Goal: Task Accomplishment & Management: Use online tool/utility

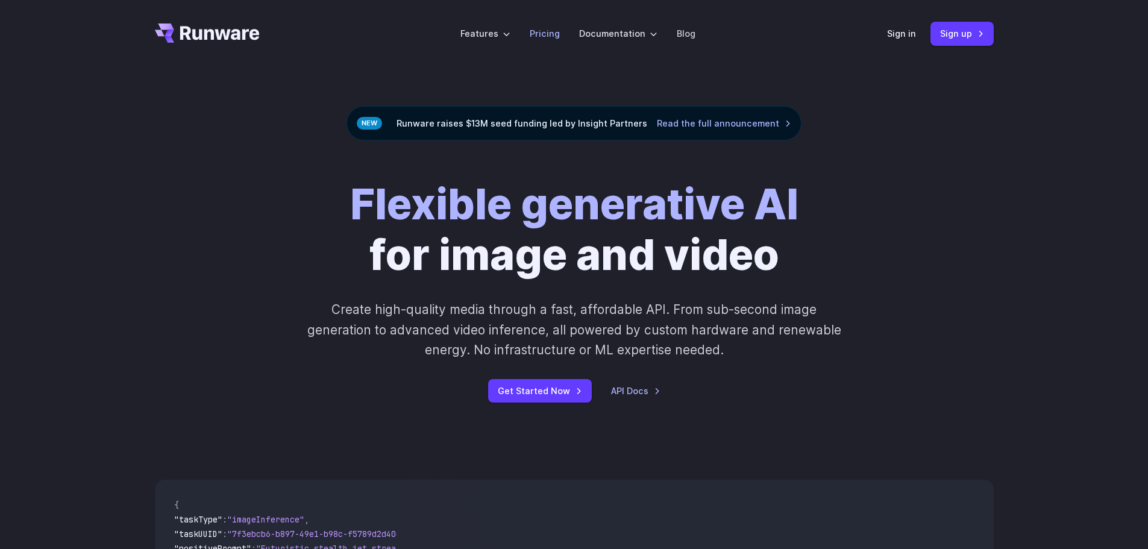
click at [553, 31] on link "Pricing" at bounding box center [545, 34] width 30 height 14
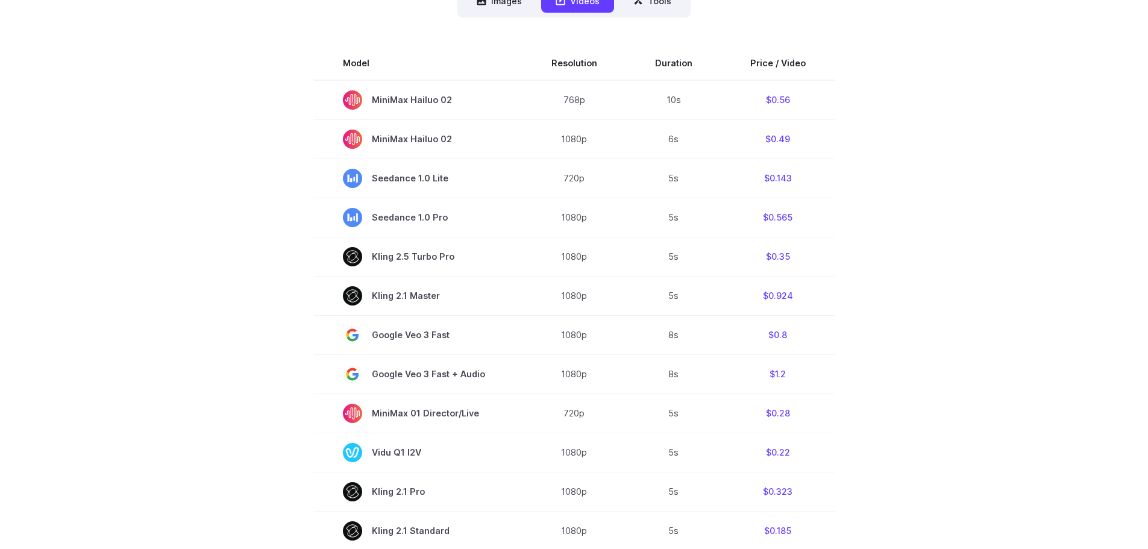
scroll to position [60, 0]
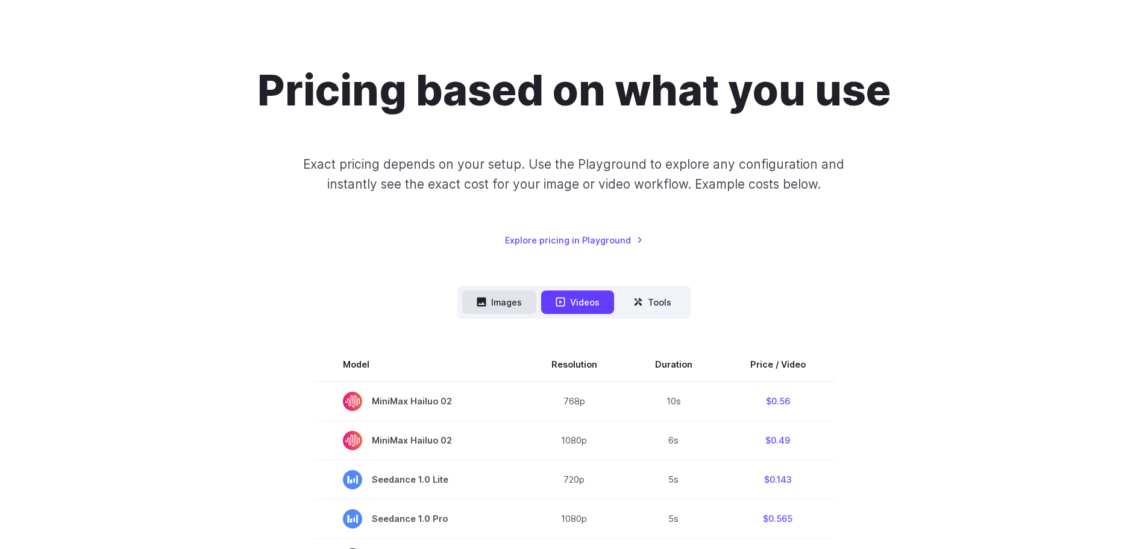
click at [479, 306] on icon at bounding box center [481, 302] width 9 height 9
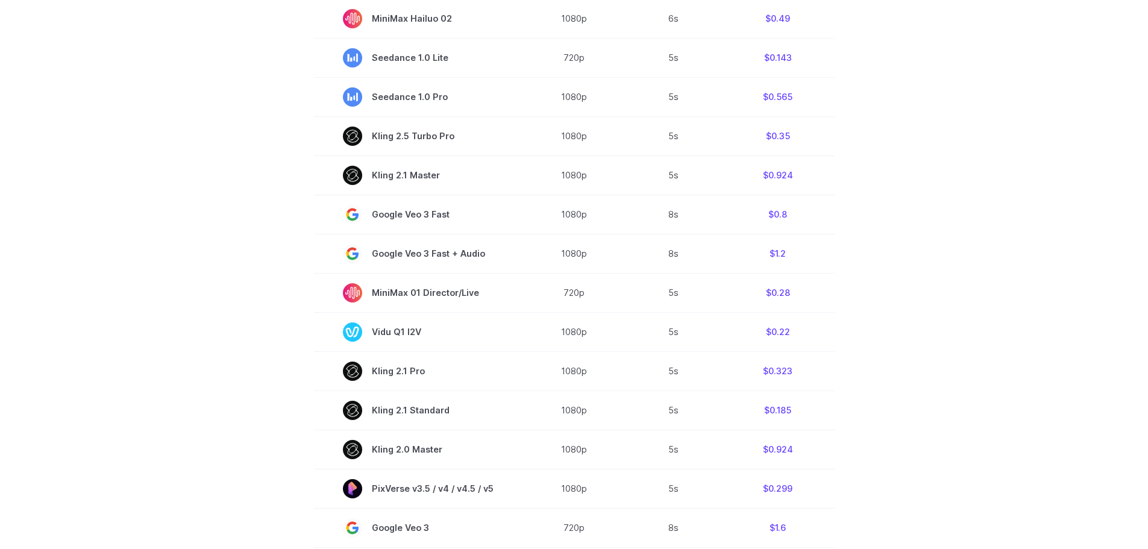
scroll to position [181, 0]
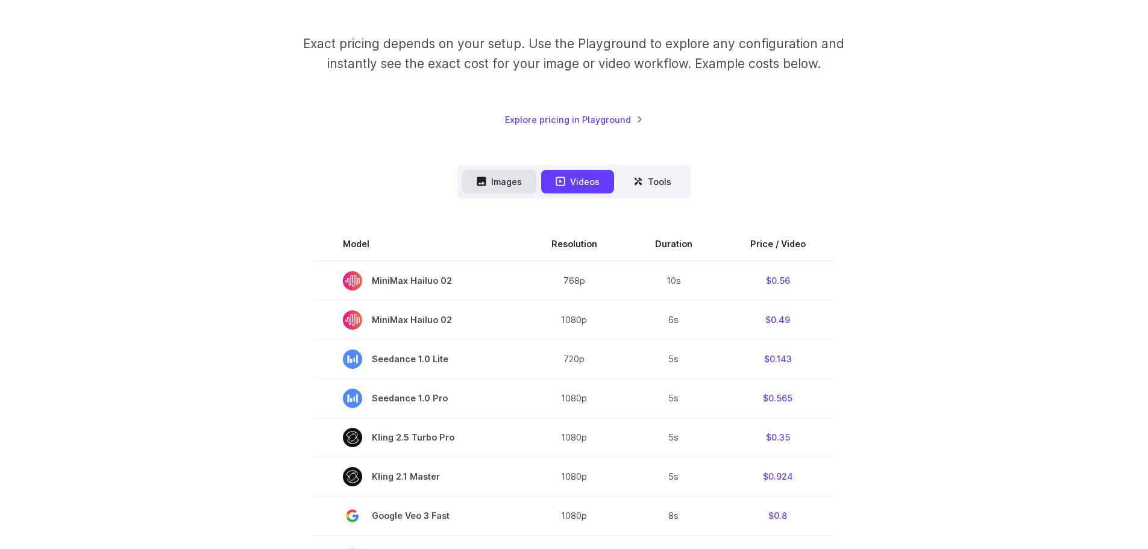
click at [480, 180] on icon at bounding box center [481, 181] width 9 height 9
click at [510, 186] on button "Images" at bounding box center [499, 182] width 74 height 24
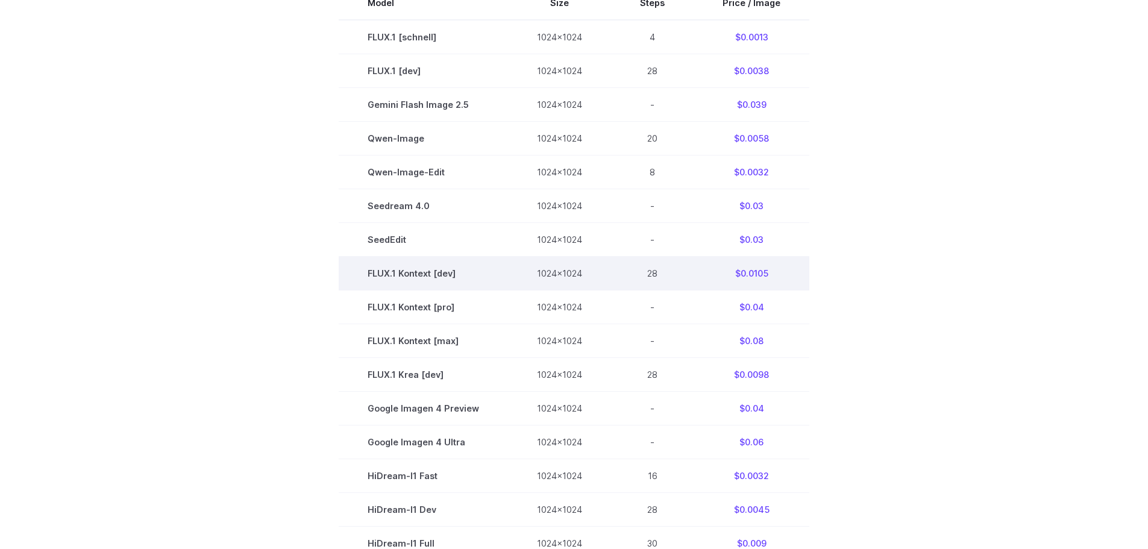
scroll to position [723, 0]
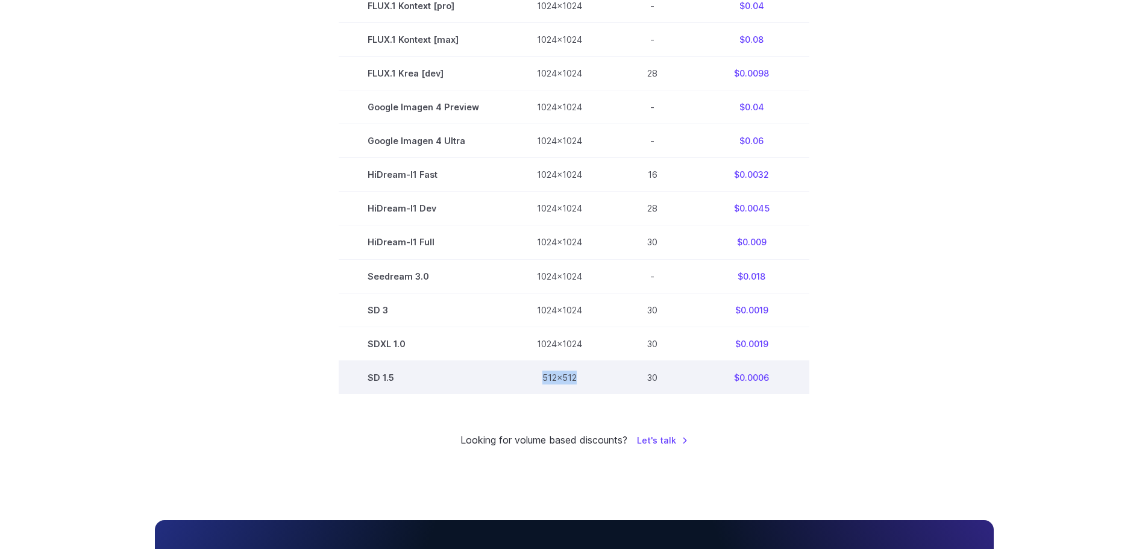
drag, startPoint x: 538, startPoint y: 379, endPoint x: 581, endPoint y: 379, distance: 42.8
click at [581, 379] on td "512x512" at bounding box center [559, 377] width 103 height 34
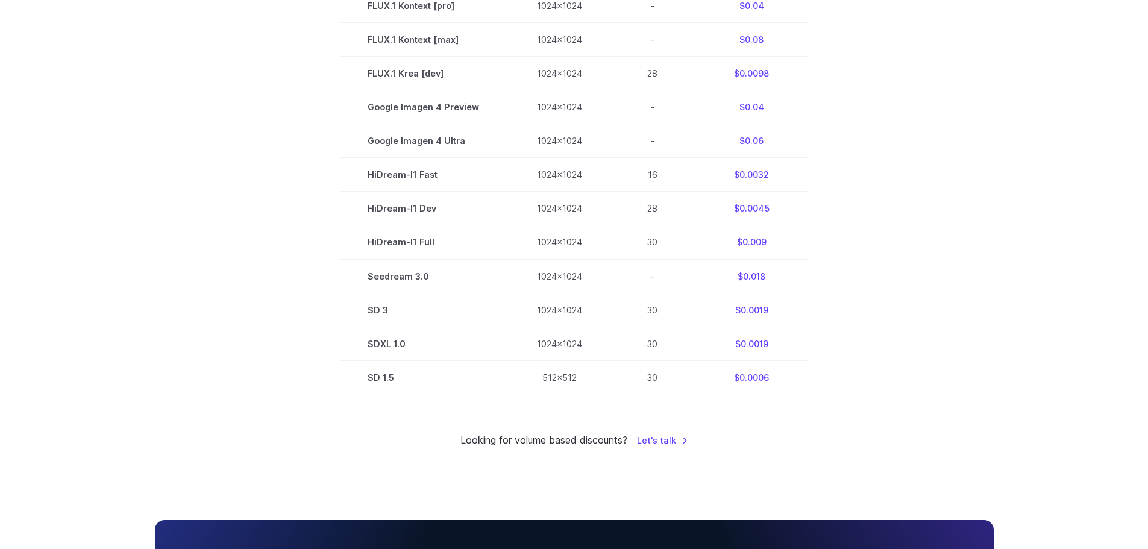
click at [929, 344] on section "Model Size Steps Price / Image FLUX.1 [schnell] 1024x1024 4 $0.0013 FLUX.1 [dev…" at bounding box center [574, 39] width 839 height 709
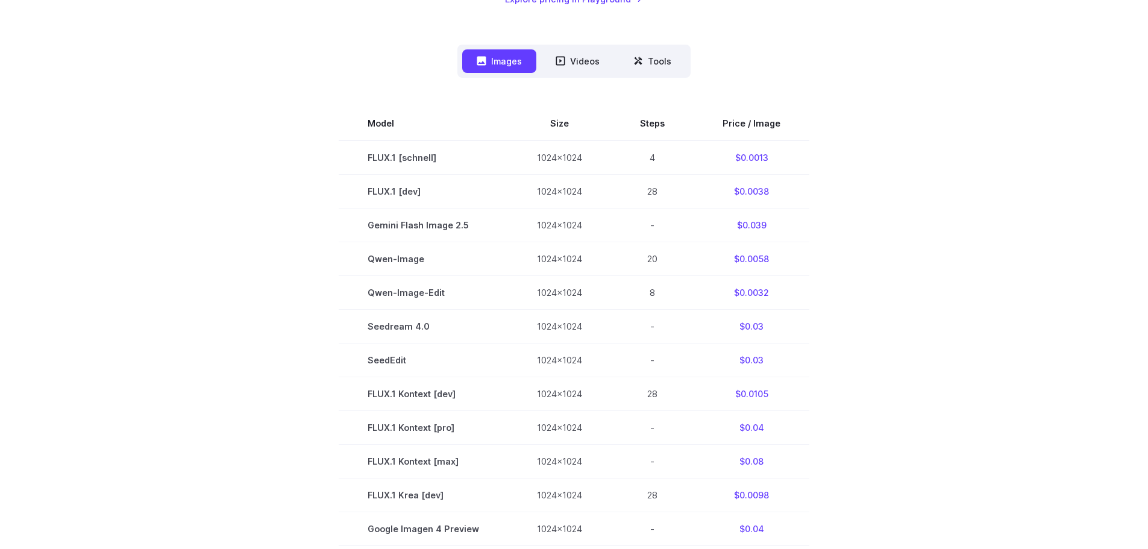
scroll to position [0, 0]
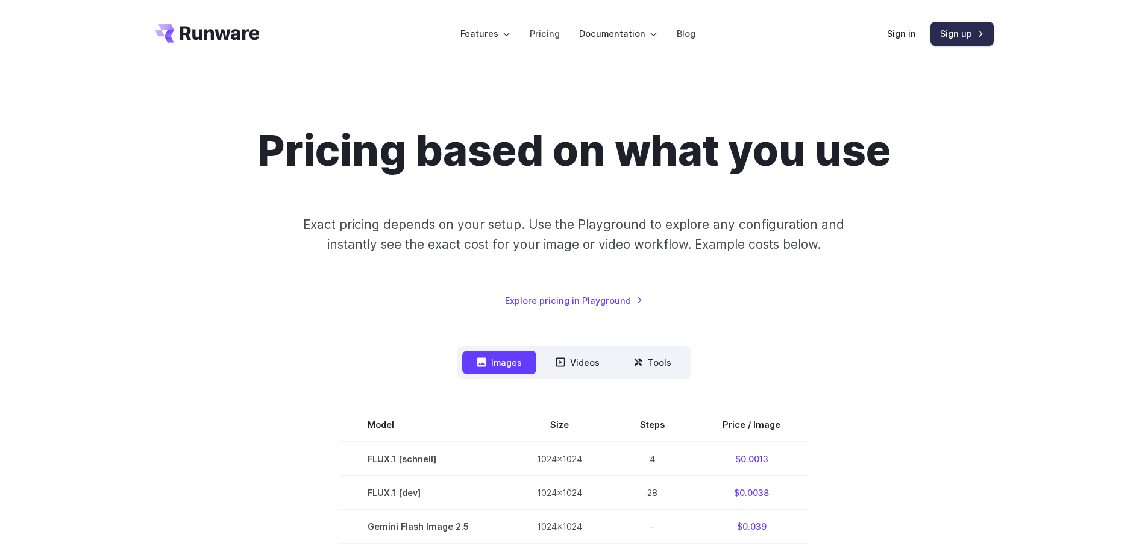
click at [956, 35] on link "Sign up" at bounding box center [962, 34] width 63 height 24
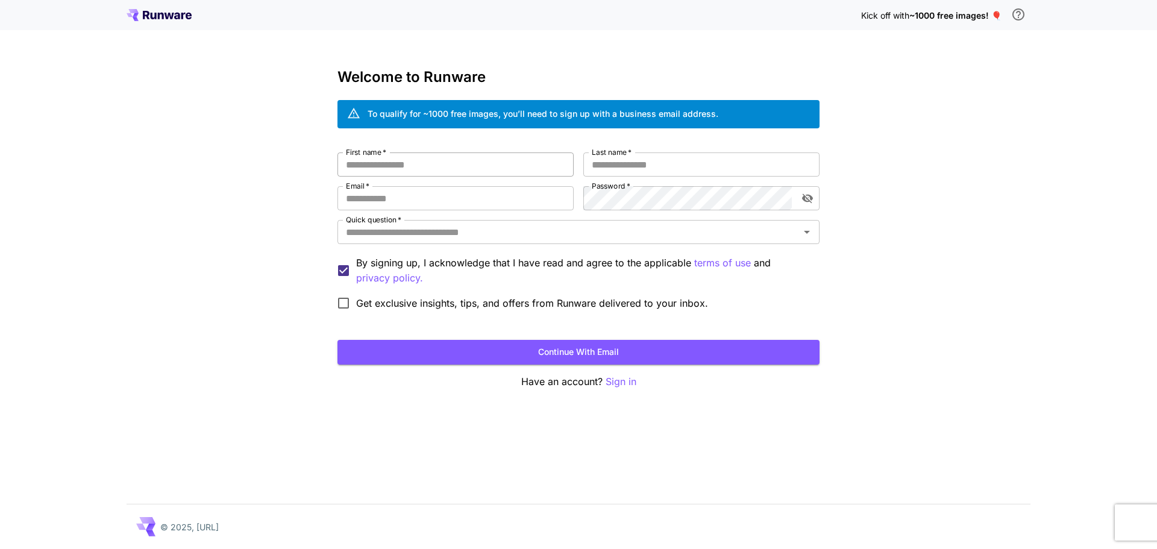
click at [412, 169] on input "First name   *" at bounding box center [455, 164] width 236 height 24
click at [421, 165] on input "First name   *" at bounding box center [455, 164] width 236 height 24
type input "*******"
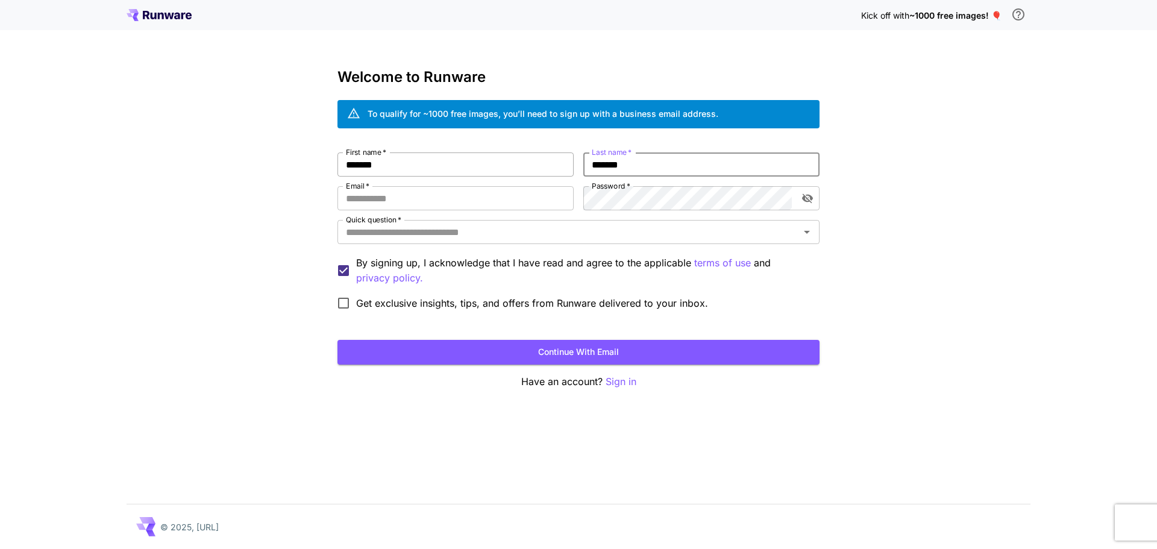
type input "*******"
type input "**********"
click at [443, 235] on input "Quick question   *" at bounding box center [568, 232] width 455 height 17
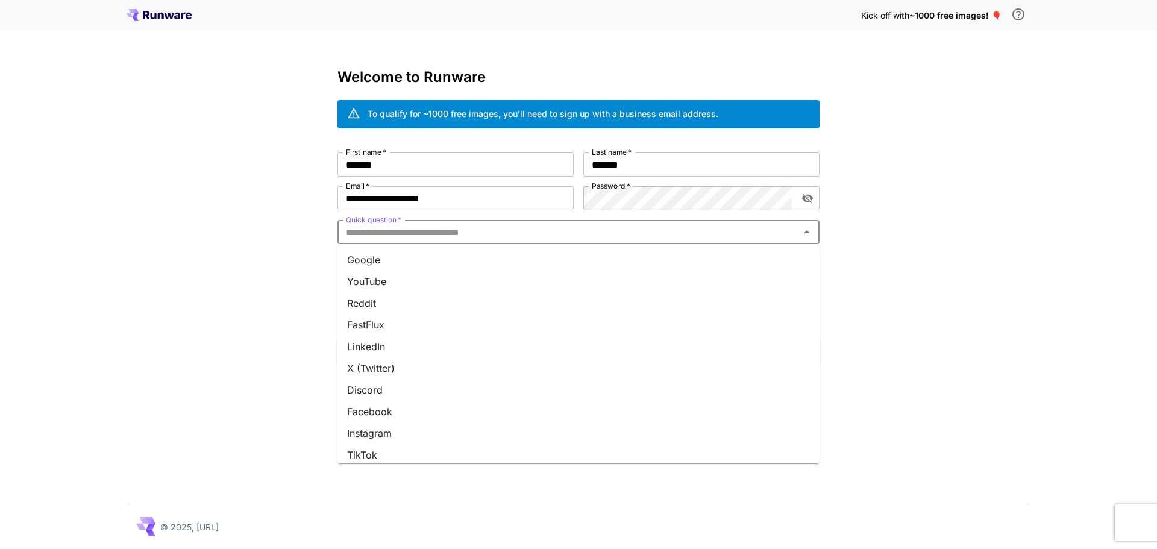
click at [429, 253] on li "Google" at bounding box center [578, 260] width 482 height 22
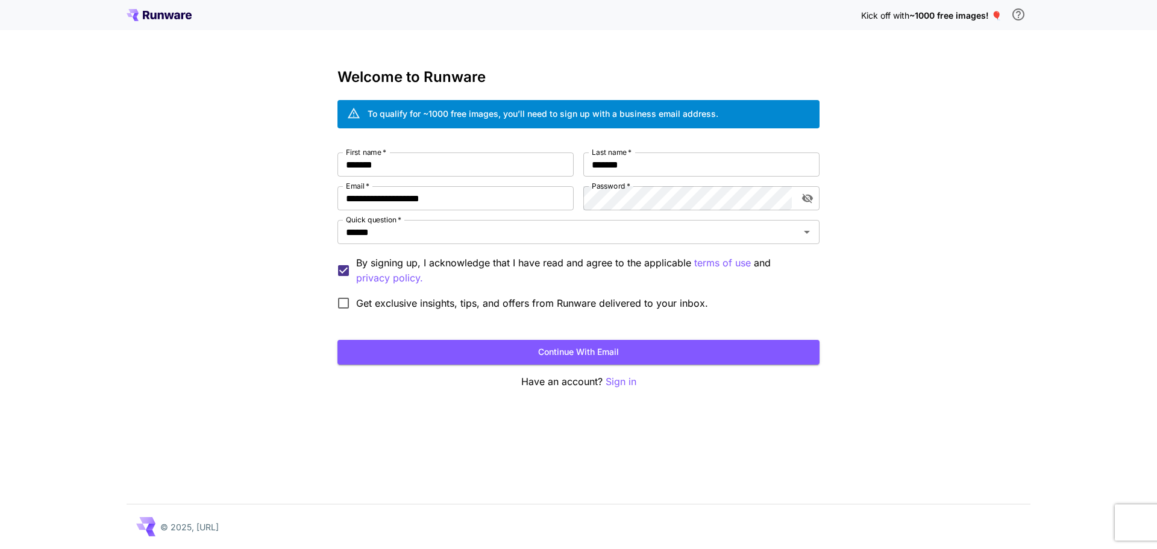
click at [372, 309] on span "Get exclusive insights, tips, and offers from Runware delivered to your inbox." at bounding box center [532, 303] width 352 height 14
click at [570, 352] on button "Continue with email" at bounding box center [578, 352] width 482 height 25
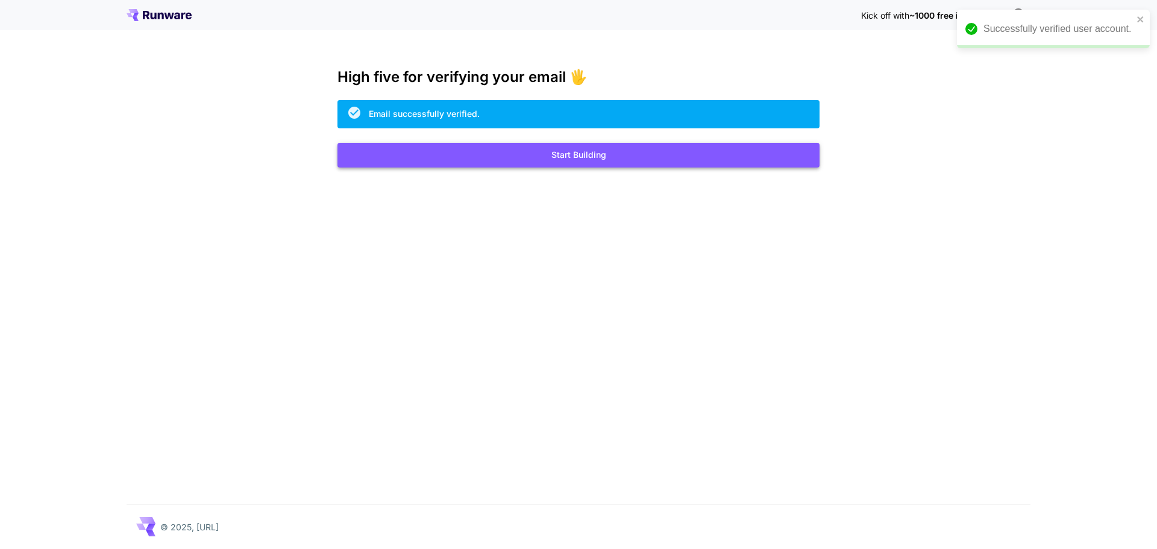
click at [557, 151] on button "Start Building" at bounding box center [578, 155] width 482 height 25
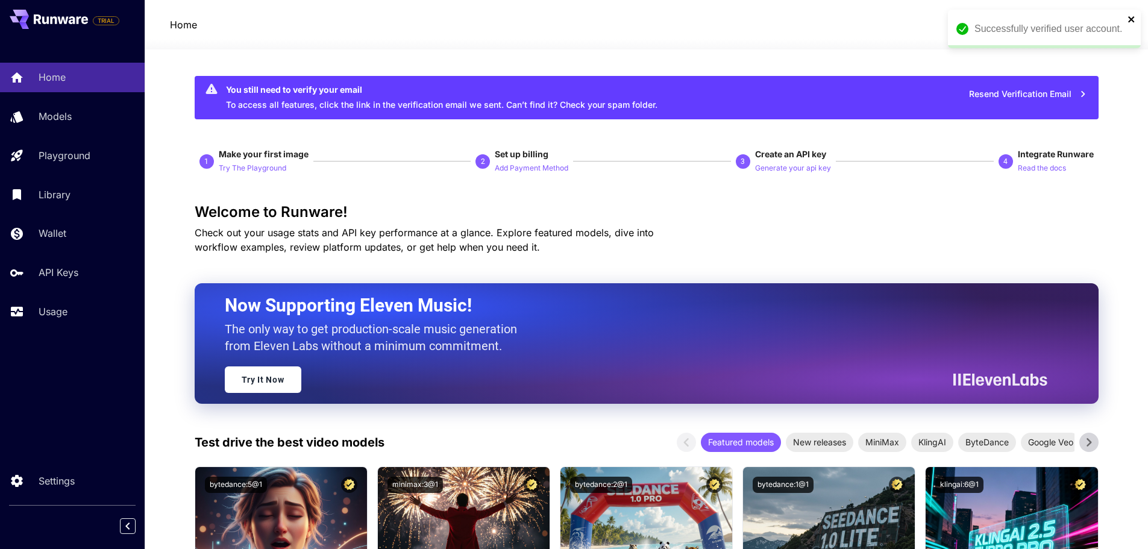
click at [1133, 17] on icon "close" at bounding box center [1131, 19] width 6 height 6
click at [1017, 30] on span "$0.05" at bounding box center [1008, 25] width 27 height 10
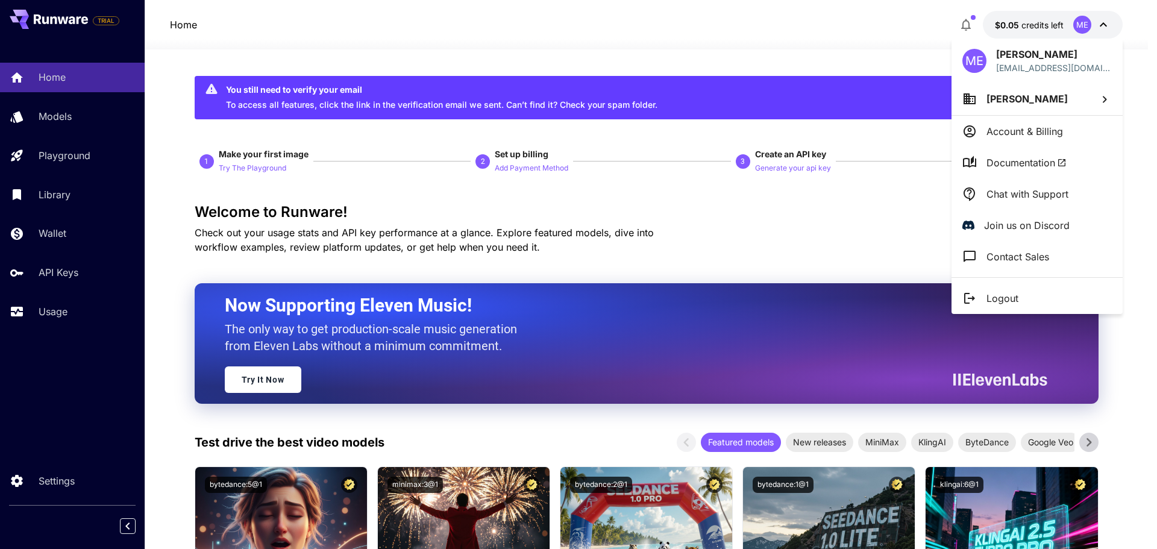
click at [865, 42] on div at bounding box center [578, 274] width 1157 height 549
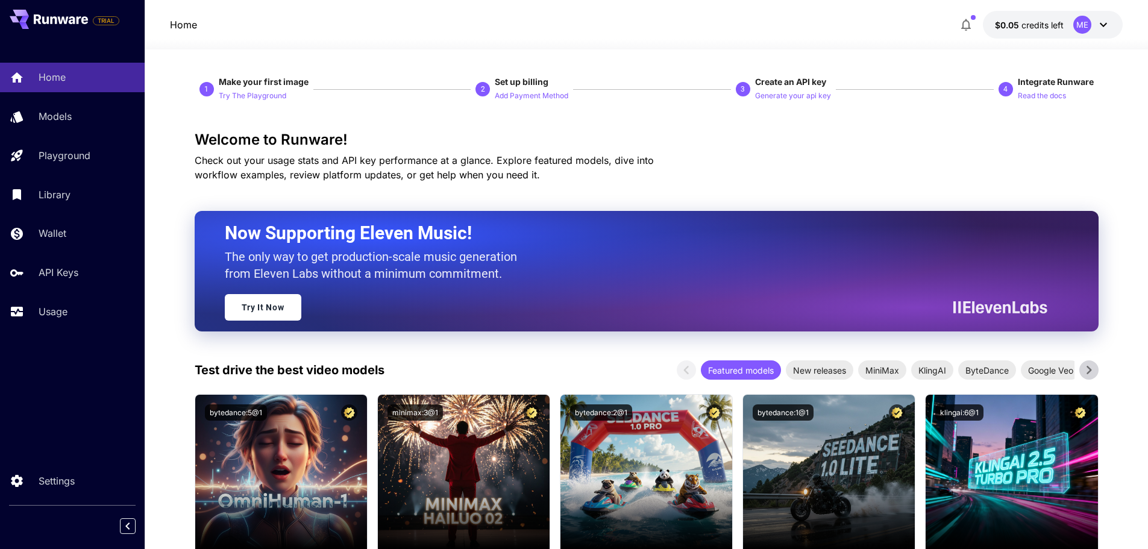
click at [967, 28] on icon "button" at bounding box center [966, 25] width 10 height 12
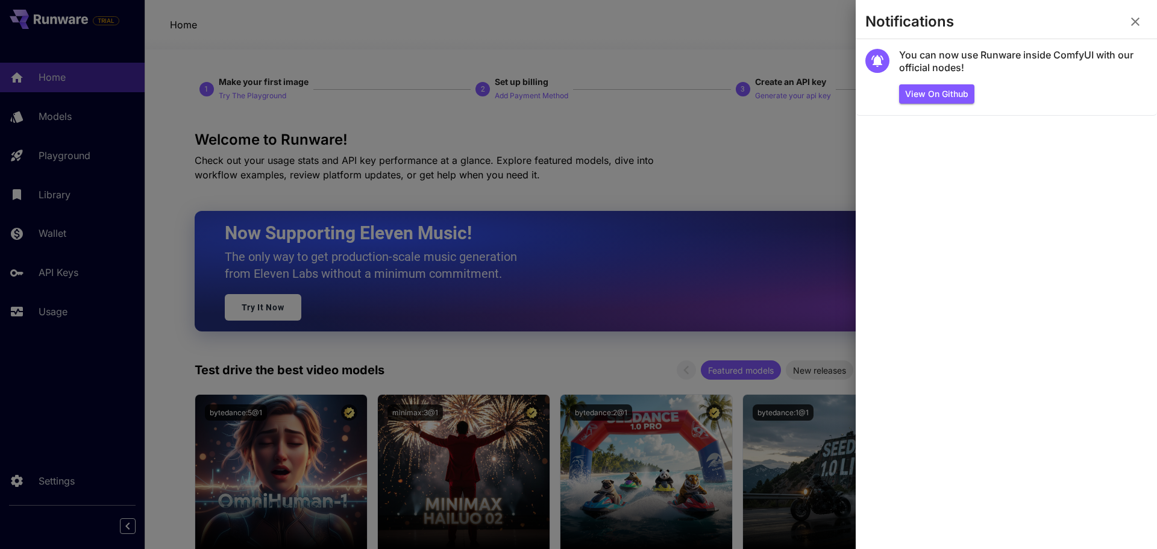
click at [1134, 23] on icon "button" at bounding box center [1135, 21] width 8 height 8
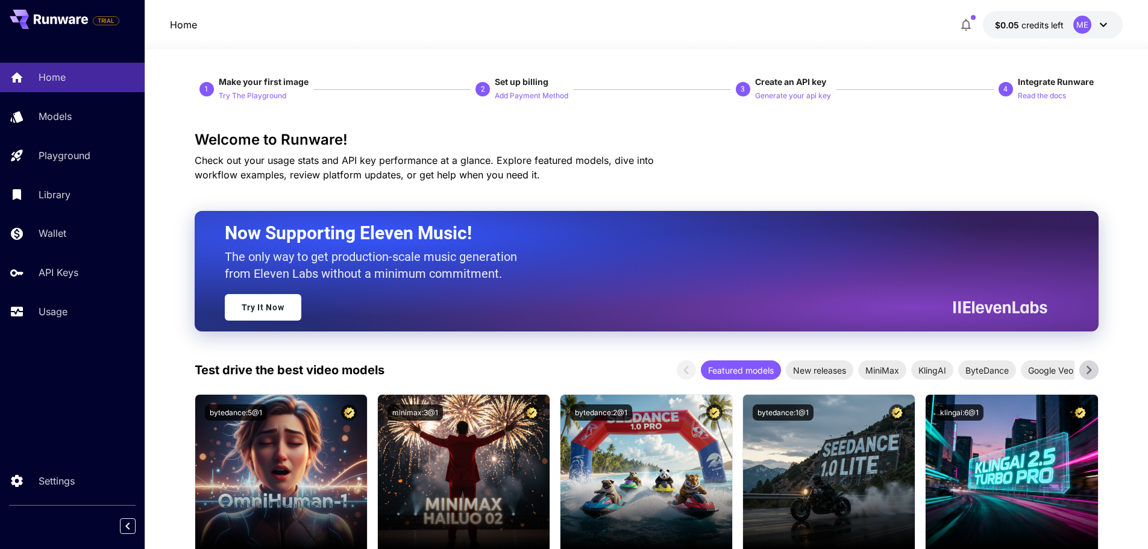
click at [880, 36] on div at bounding box center [646, 42] width 1003 height 14
click at [75, 107] on link "Models" at bounding box center [72, 117] width 145 height 30
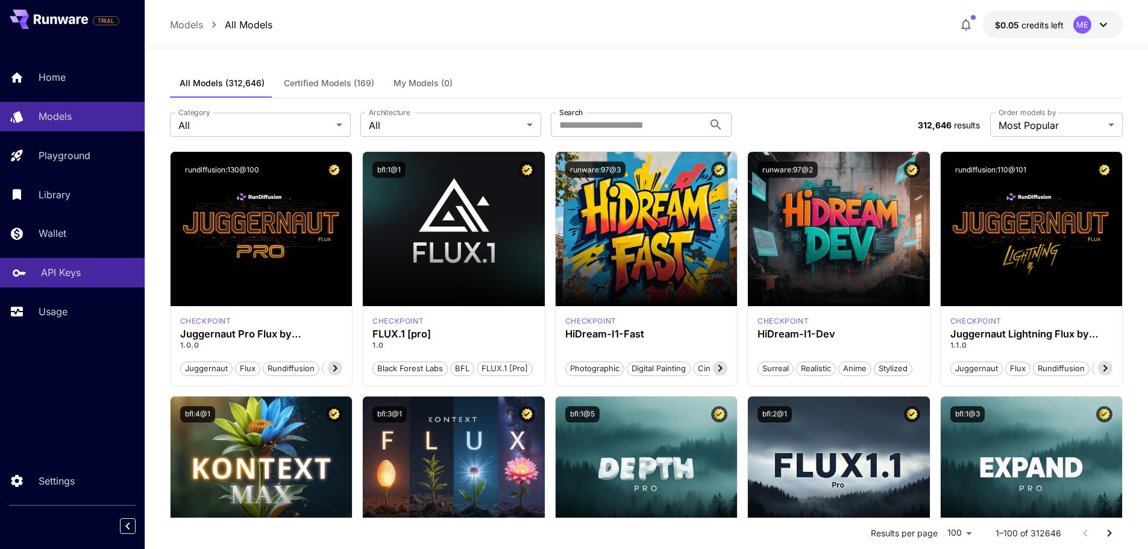
click at [46, 270] on p "API Keys" at bounding box center [61, 272] width 40 height 14
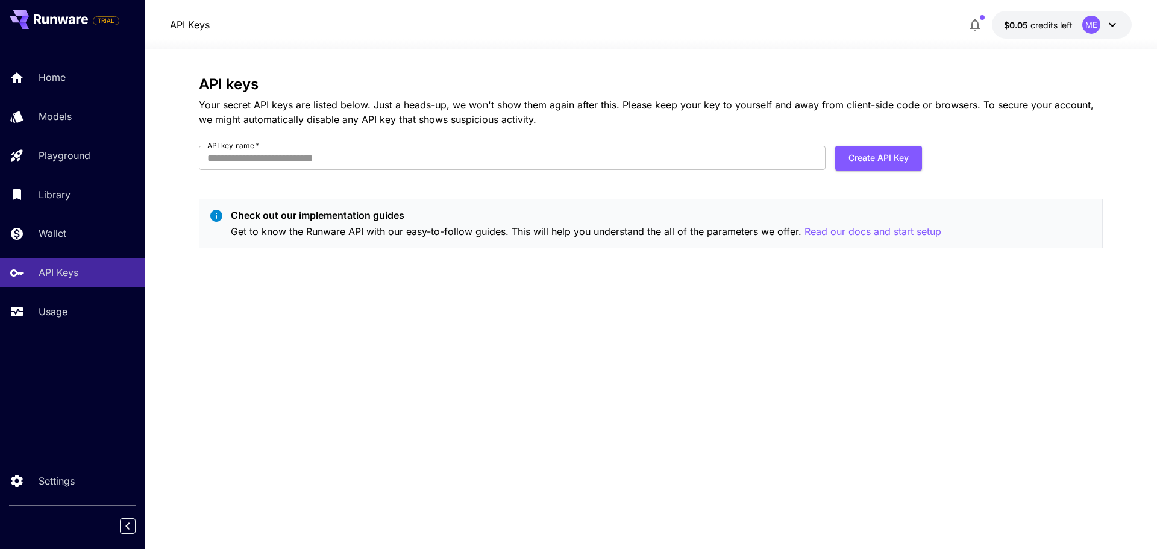
click at [866, 230] on p "Read our docs and start setup" at bounding box center [873, 231] width 137 height 15
click at [504, 265] on div "API keys Your secret API keys are listed below. Just a heads-up, we won't show …" at bounding box center [651, 299] width 904 height 447
click at [51, 313] on p "Usage" at bounding box center [55, 311] width 29 height 14
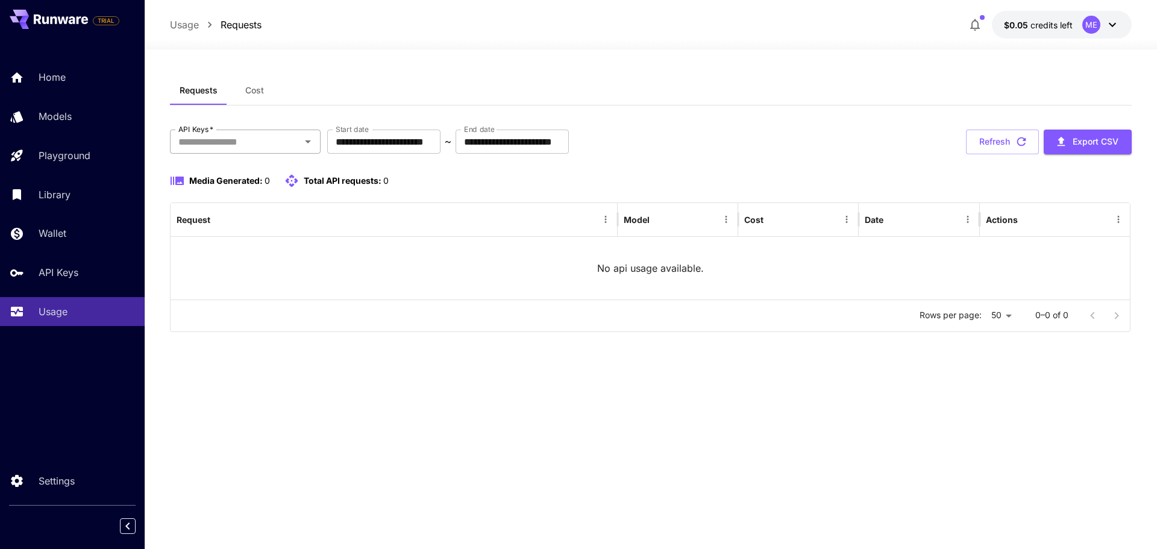
click at [243, 145] on input "API Keys   *" at bounding box center [236, 141] width 124 height 17
click at [366, 79] on div "Requests Cost" at bounding box center [651, 91] width 962 height 30
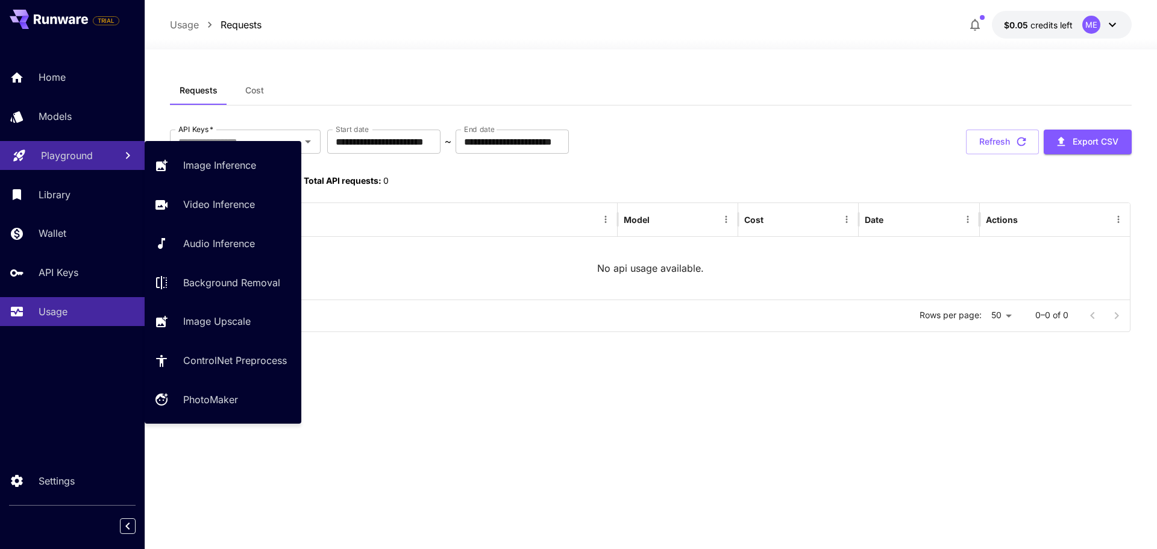
click at [93, 157] on div "Playground" at bounding box center [73, 155] width 65 height 14
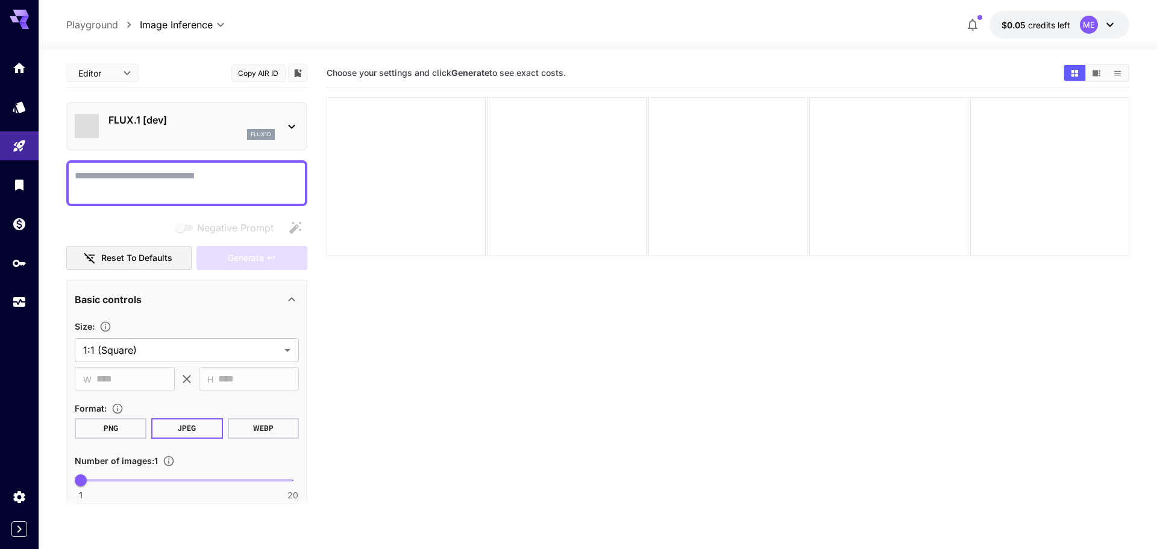
type input "**********"
click at [1014, 32] on button "$0.05 credits left ME" at bounding box center [1051, 25] width 140 height 28
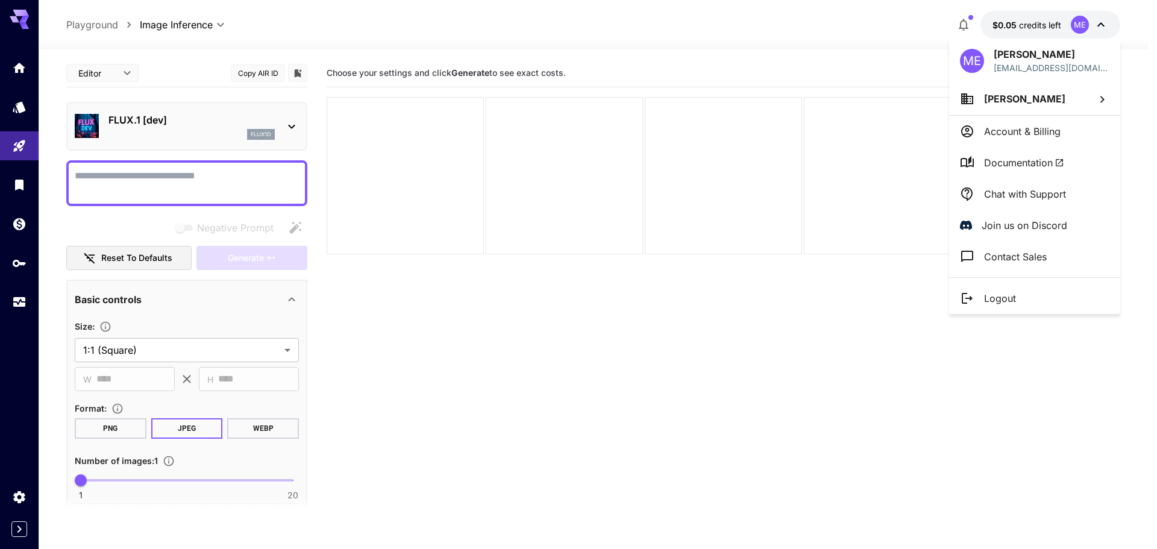
click at [725, 14] on div at bounding box center [578, 274] width 1157 height 549
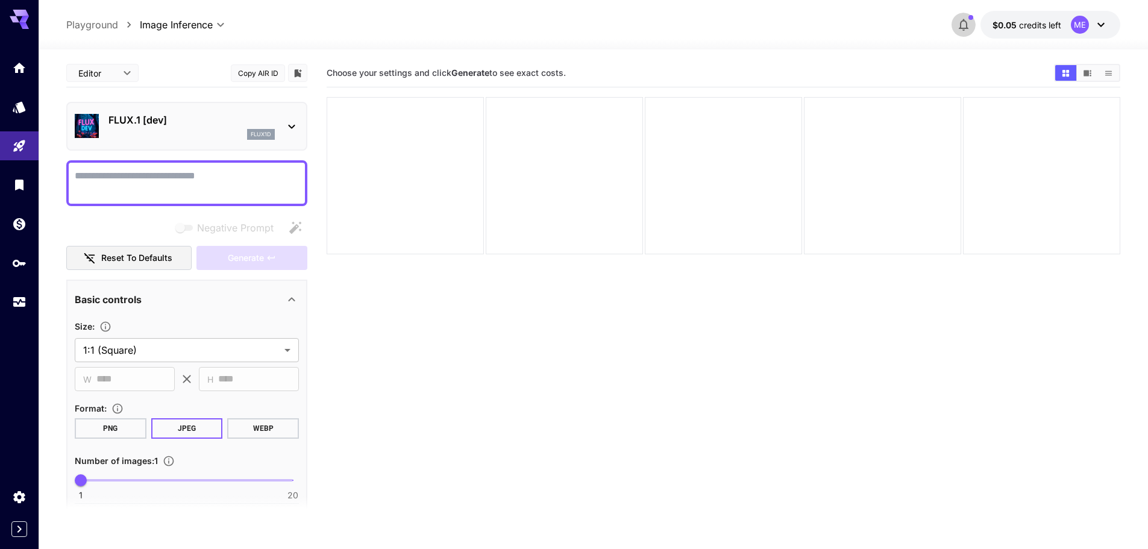
click at [957, 25] on icon "button" at bounding box center [963, 24] width 14 height 14
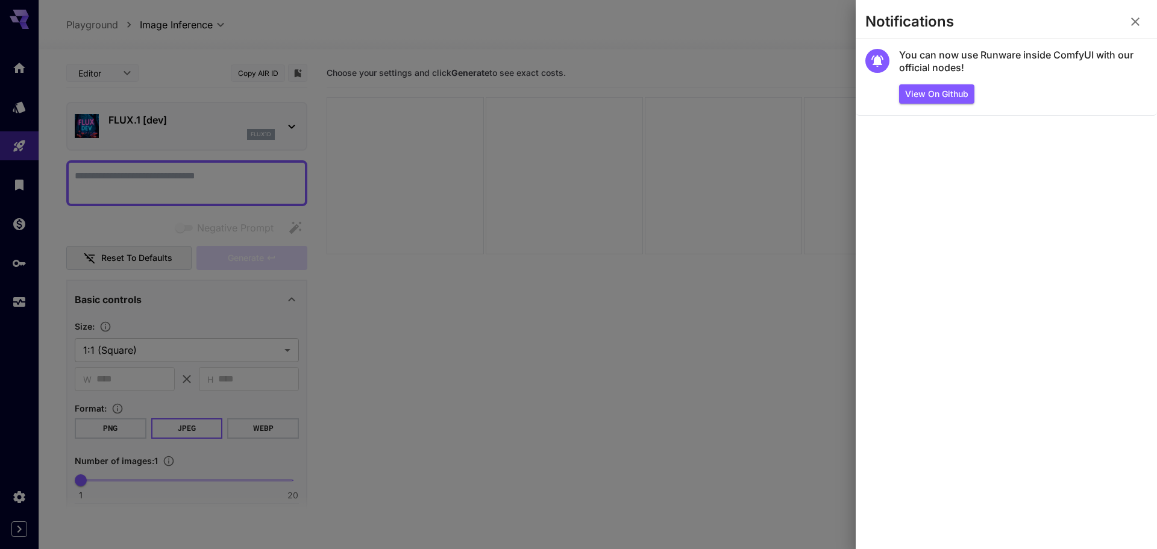
click at [1135, 24] on icon "button" at bounding box center [1135, 21] width 14 height 14
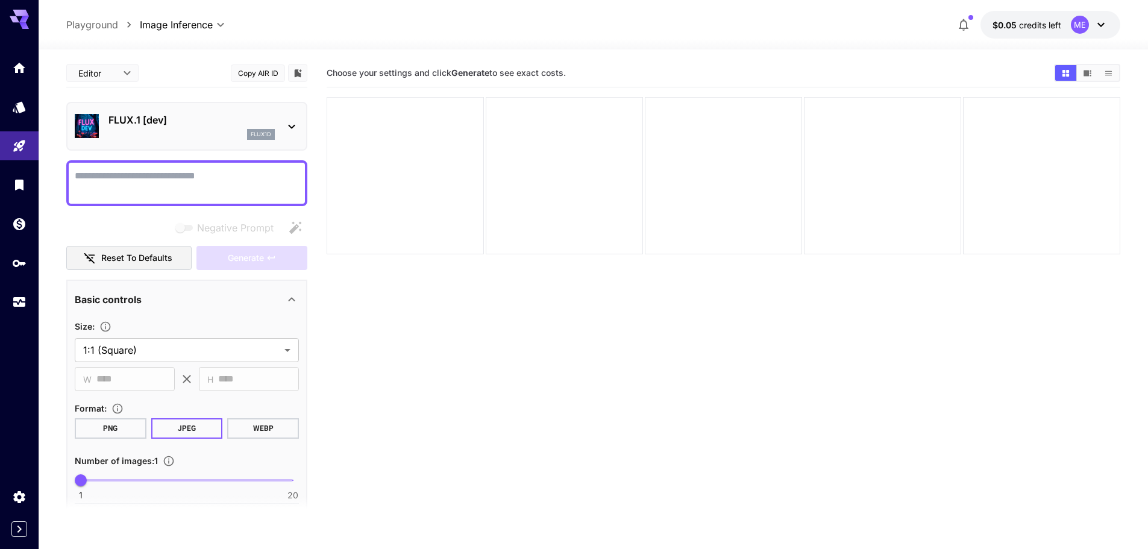
click at [964, 26] on icon "button" at bounding box center [963, 24] width 14 height 14
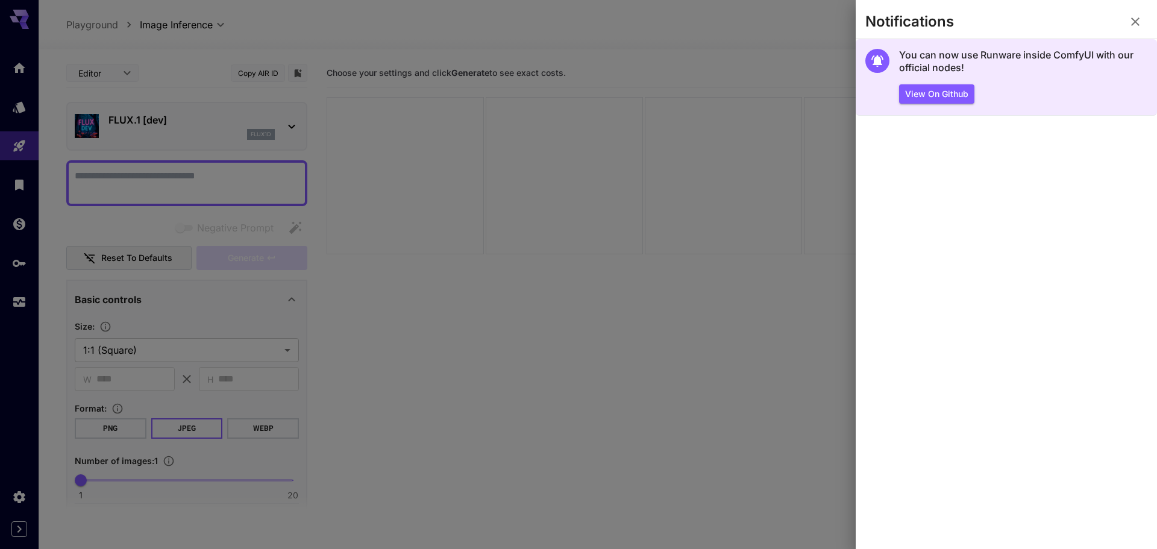
click at [1037, 89] on div "View on Github" at bounding box center [1023, 94] width 248 height 20
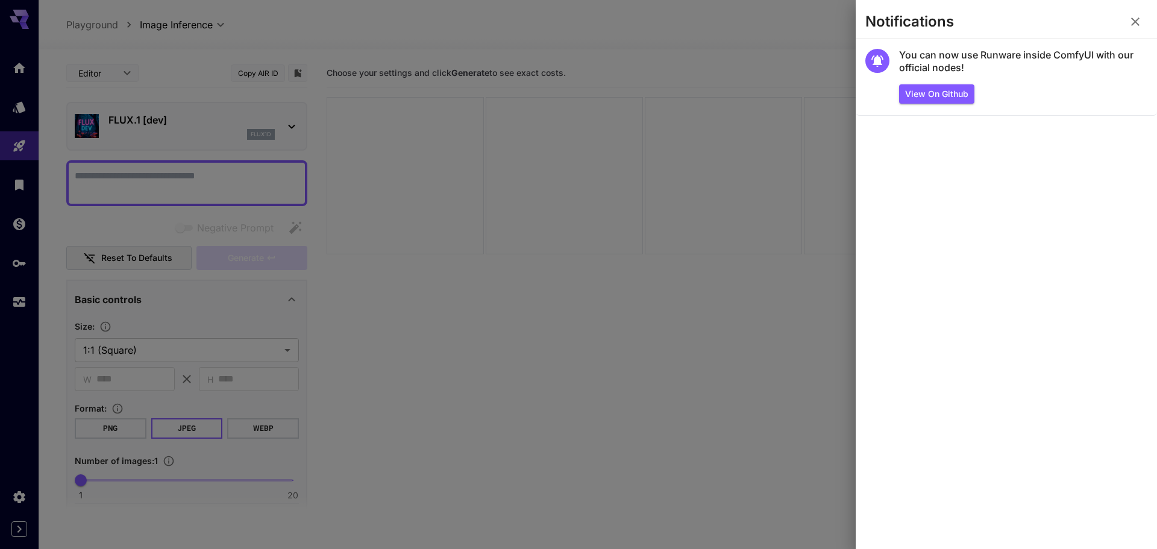
click at [1129, 19] on icon "button" at bounding box center [1135, 21] width 14 height 14
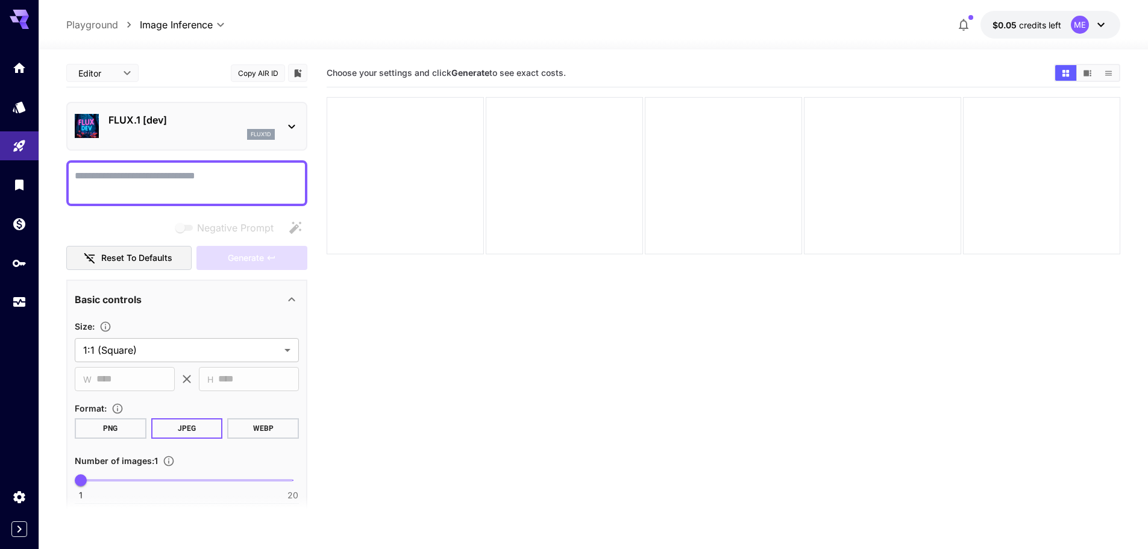
click at [767, 34] on div "**********" at bounding box center [593, 25] width 1054 height 28
click at [165, 116] on p "FLUX.1 [dev]" at bounding box center [191, 120] width 166 height 14
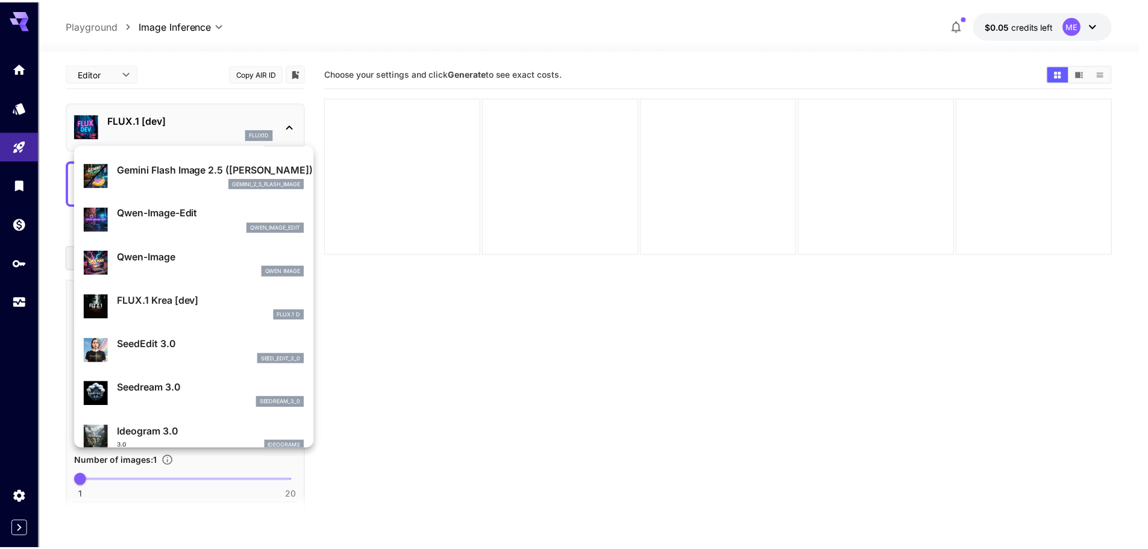
scroll to position [63, 0]
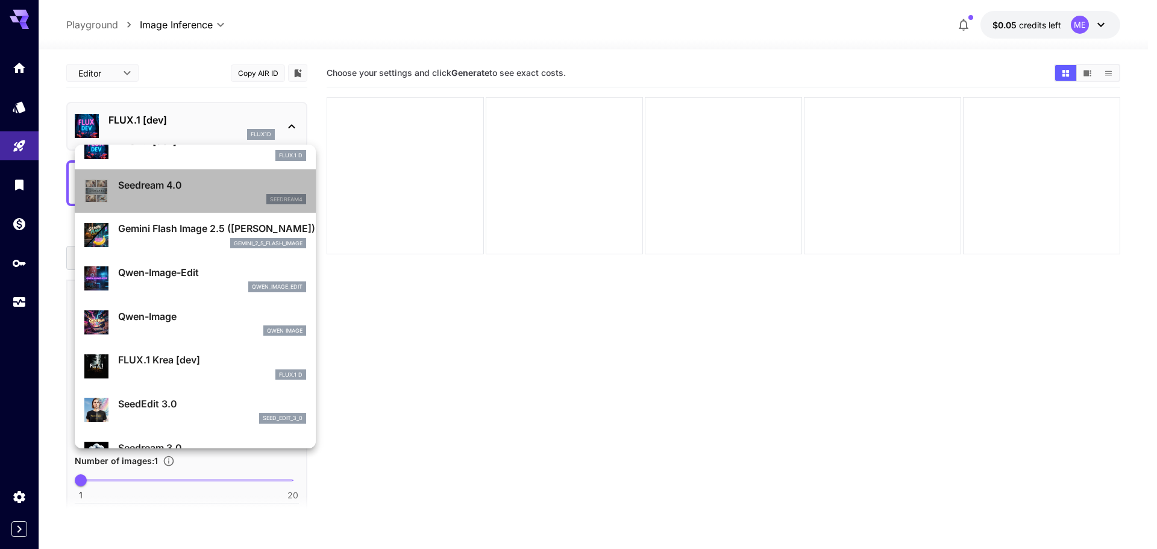
click at [195, 189] on p "Seedream 4.0" at bounding box center [212, 185] width 188 height 14
type input "**********"
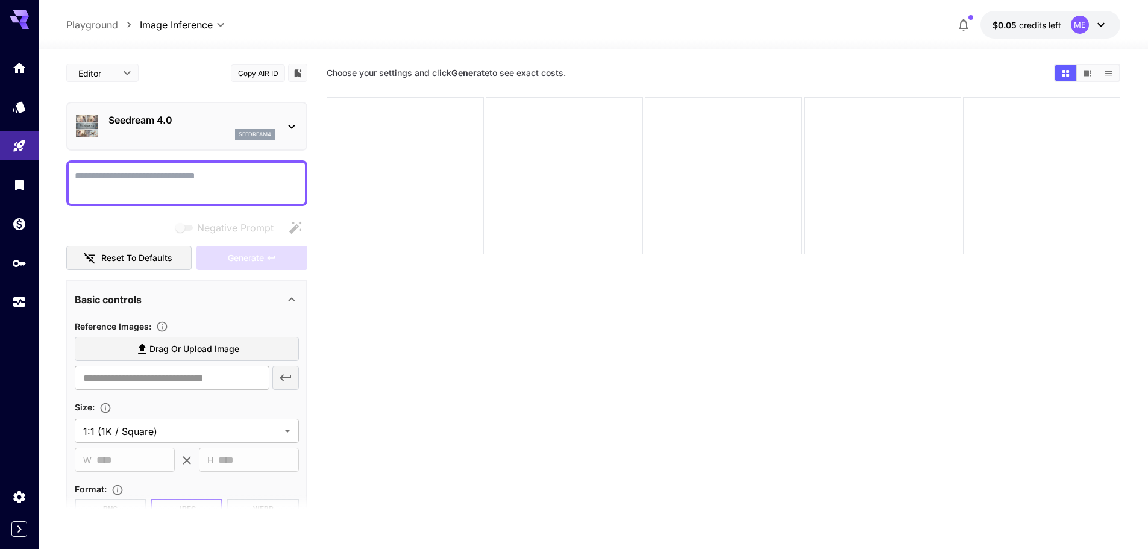
click at [321, 187] on main "**********" at bounding box center [593, 338] width 1054 height 559
click at [117, 78] on body "**********" at bounding box center [574, 322] width 1148 height 644
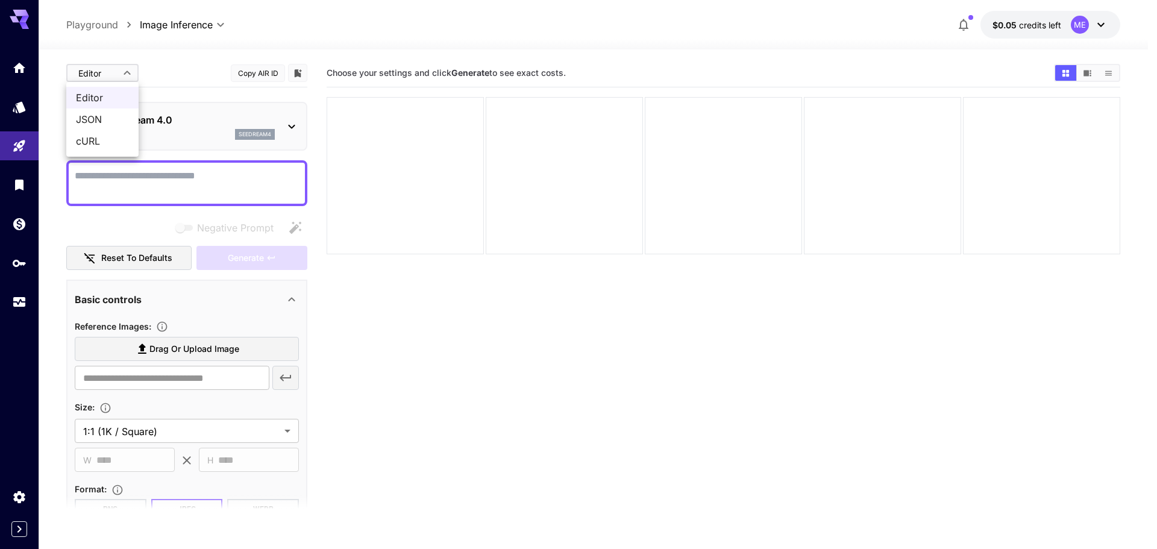
click at [180, 69] on div at bounding box center [578, 274] width 1157 height 549
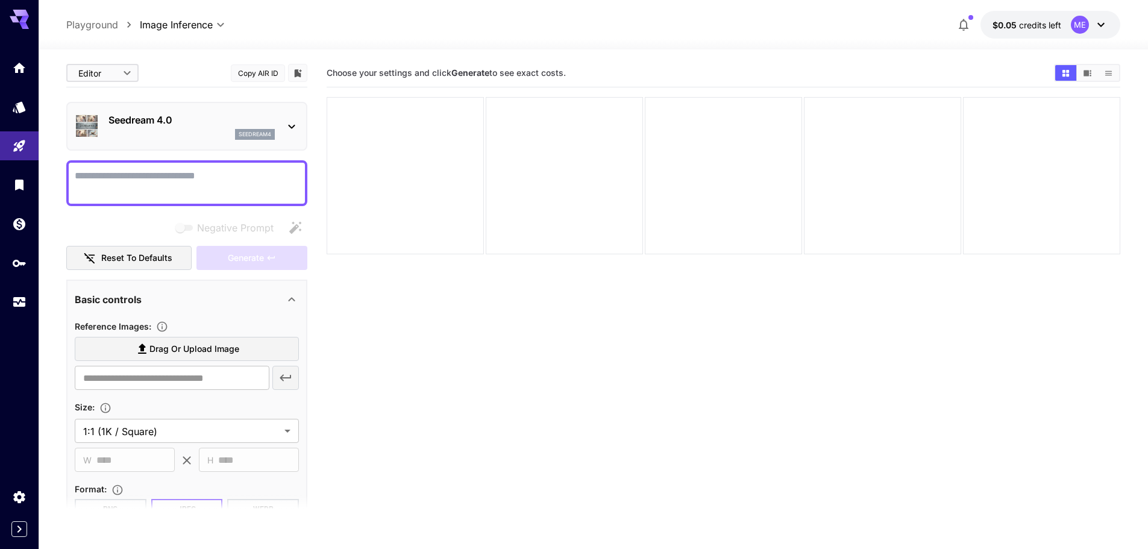
click at [189, 28] on body "**********" at bounding box center [574, 322] width 1148 height 644
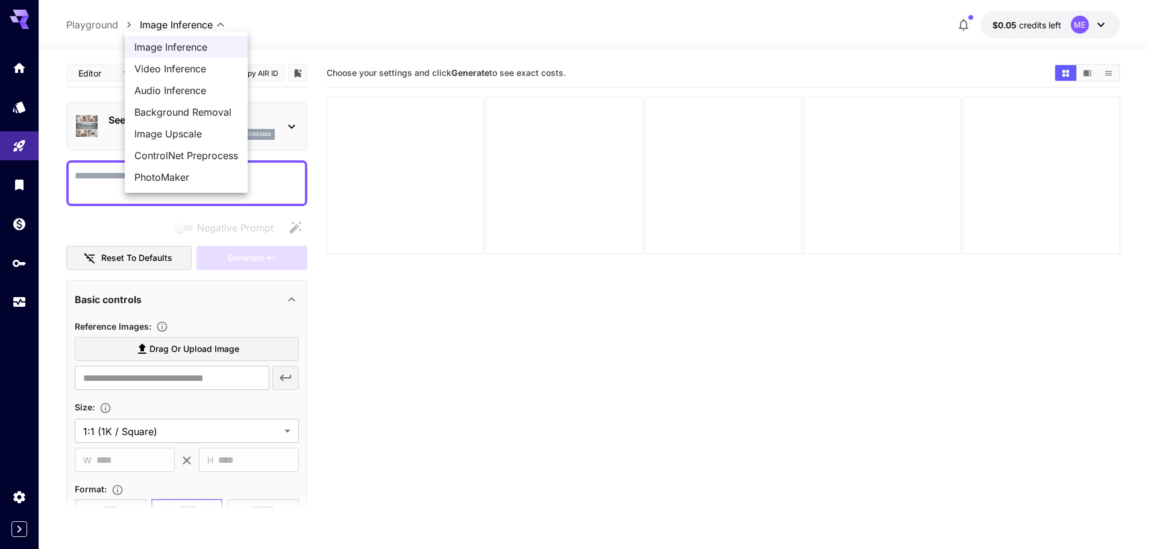
click at [335, 27] on div at bounding box center [578, 274] width 1157 height 549
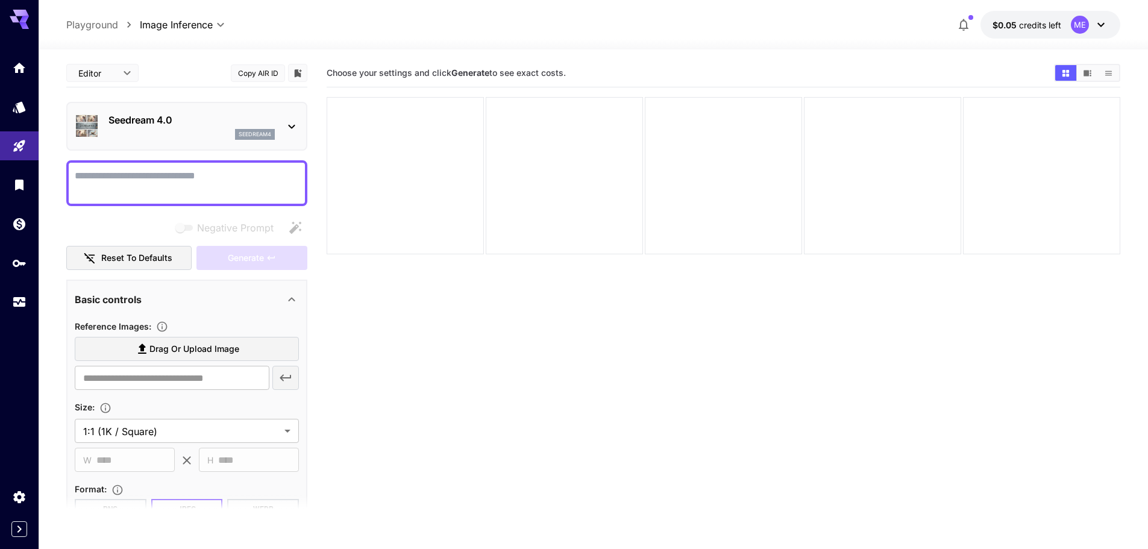
click at [184, 132] on div "seedream4" at bounding box center [191, 134] width 166 height 11
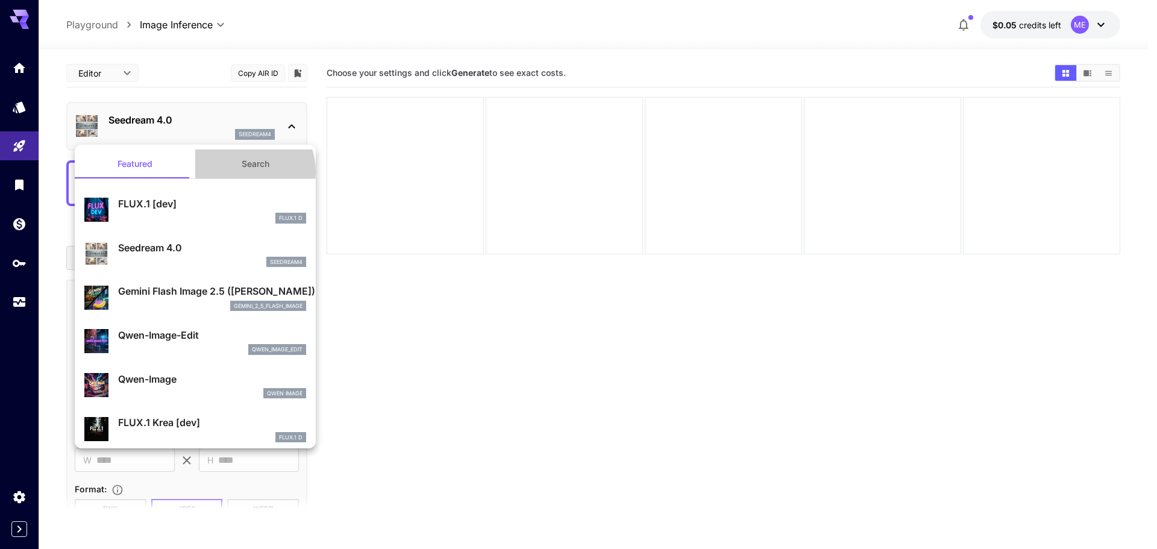
click at [236, 172] on button "Search" at bounding box center [255, 163] width 121 height 29
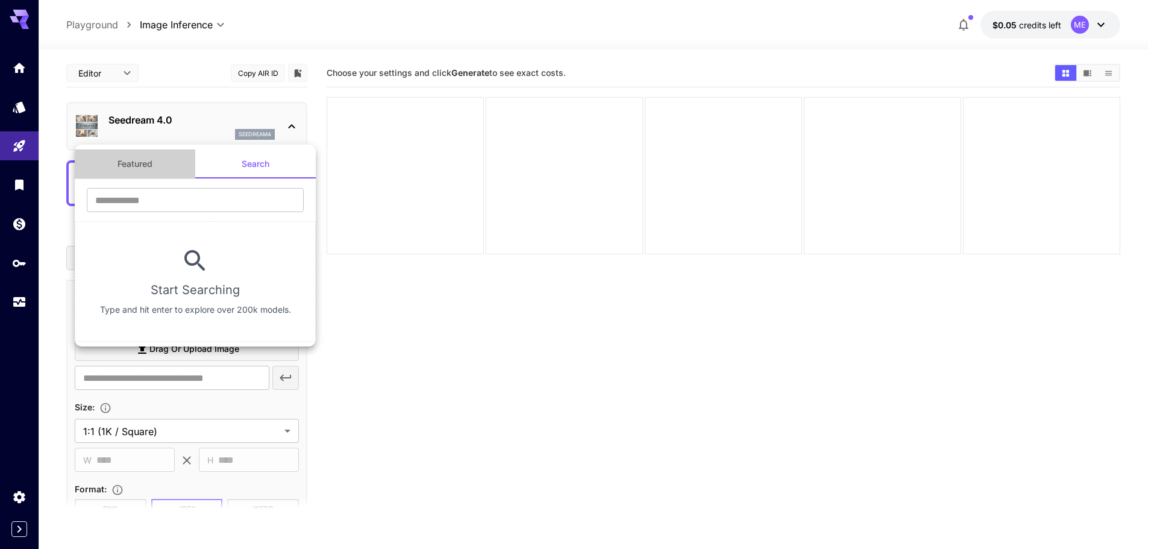
click at [149, 177] on button "Featured" at bounding box center [135, 163] width 121 height 29
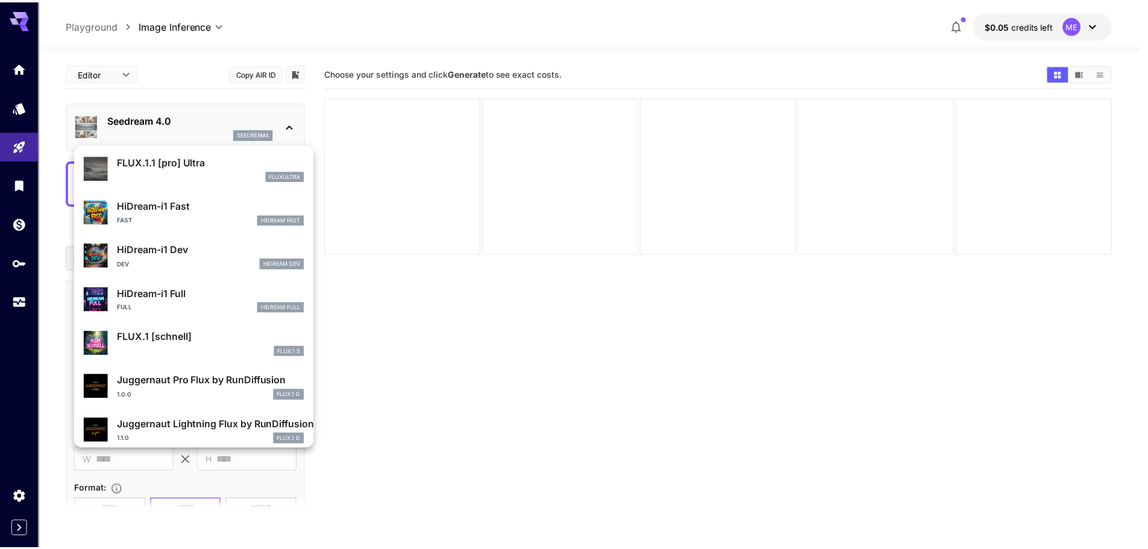
scroll to position [975, 0]
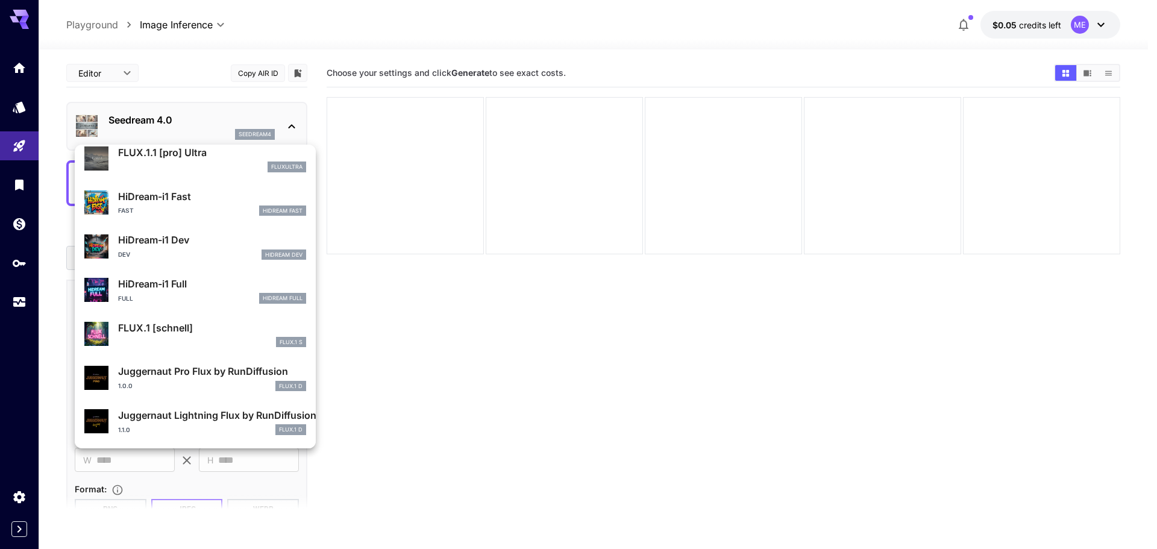
click at [374, 334] on div at bounding box center [578, 274] width 1157 height 549
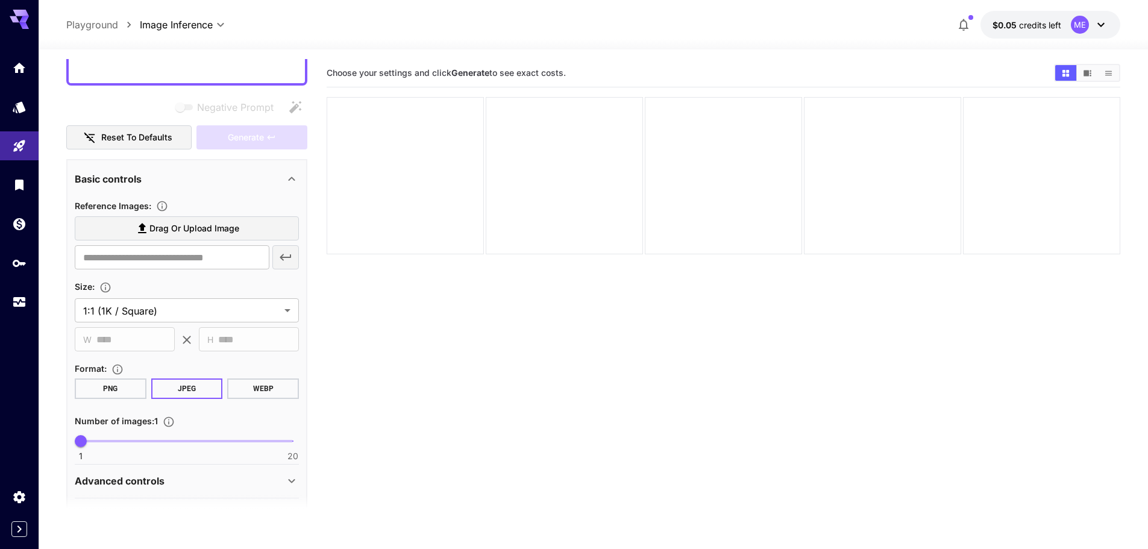
scroll to position [157, 0]
